Goal: Find specific page/section: Find specific page/section

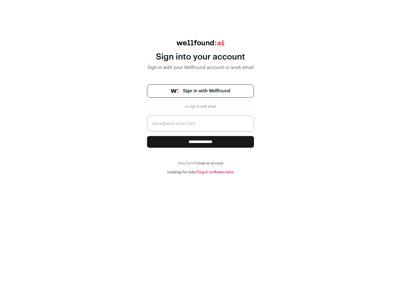
click at [206, 91] on span "Sign in with Wellfound" at bounding box center [206, 91] width 47 height 7
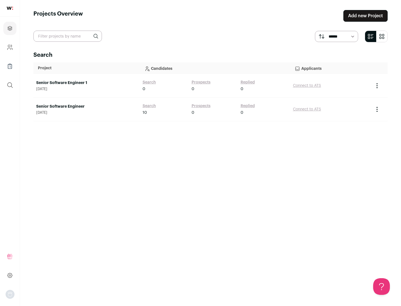
click at [86, 107] on link "Senior Software Engineer" at bounding box center [86, 107] width 101 height 6
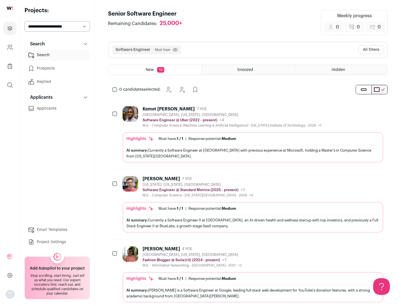
click at [248, 134] on div "Highlights Must have: 1 / 1 How many must haves have been fulfilled? | Response…" at bounding box center [252, 147] width 260 height 30
